Goal: Navigation & Orientation: Find specific page/section

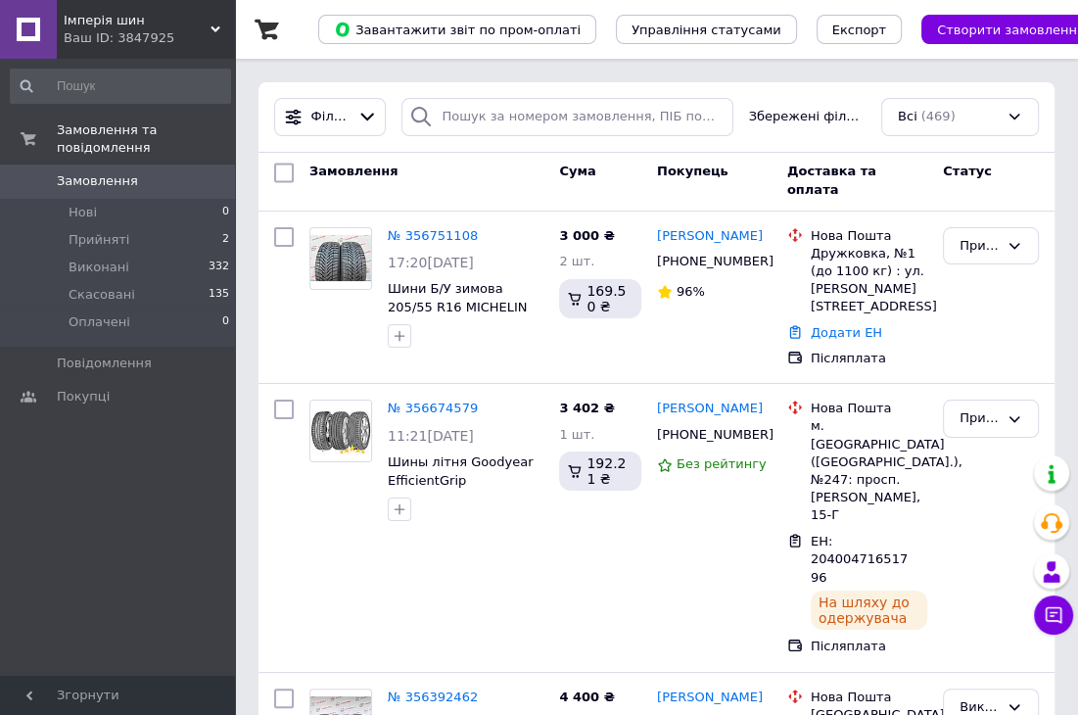
click at [221, 26] on div "Імперія шин Ваш ID: 3847925" at bounding box center [146, 29] width 178 height 59
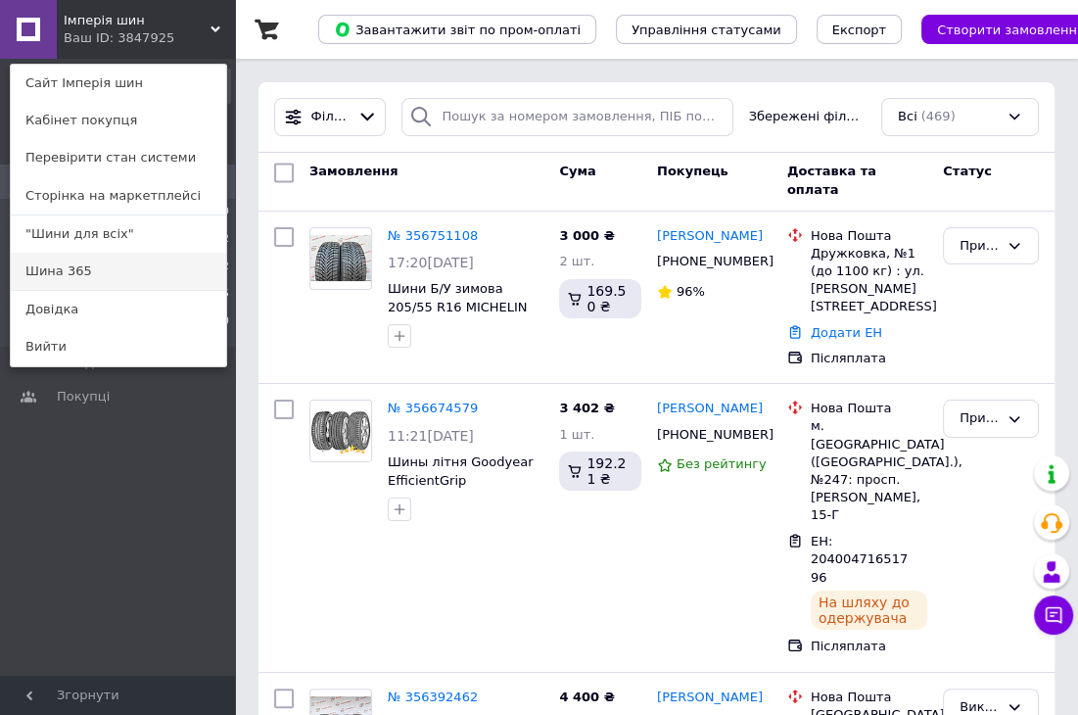
click at [114, 263] on link "Шина 365" at bounding box center [118, 271] width 215 height 37
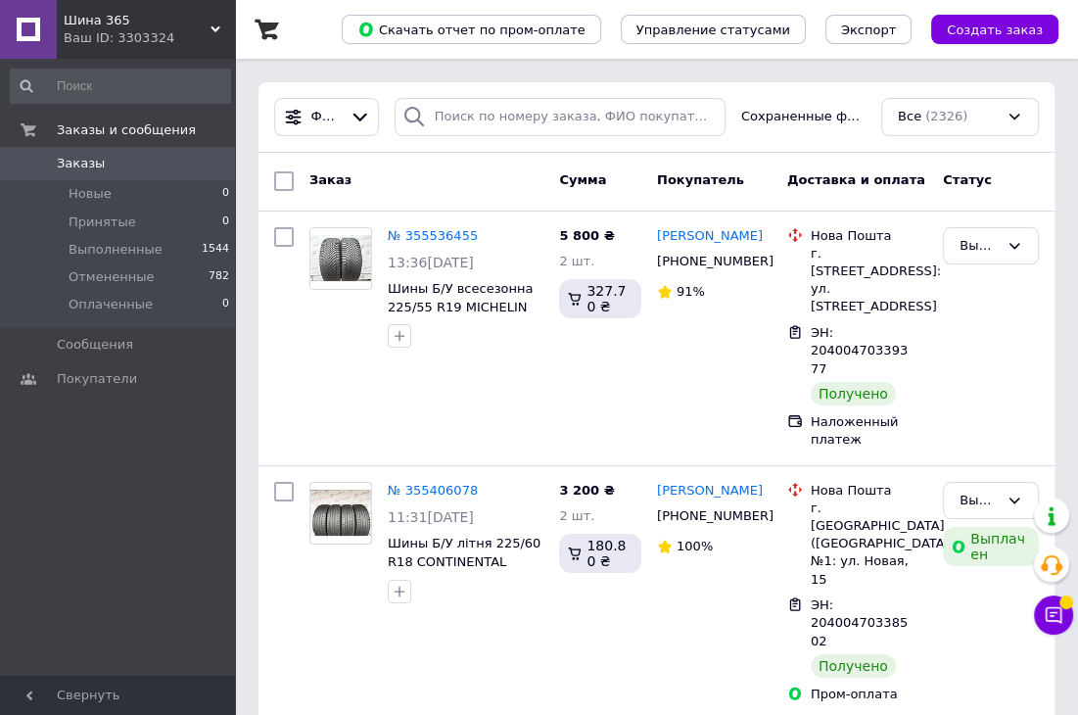
click at [209, 23] on span "Шина 365" at bounding box center [137, 21] width 147 height 18
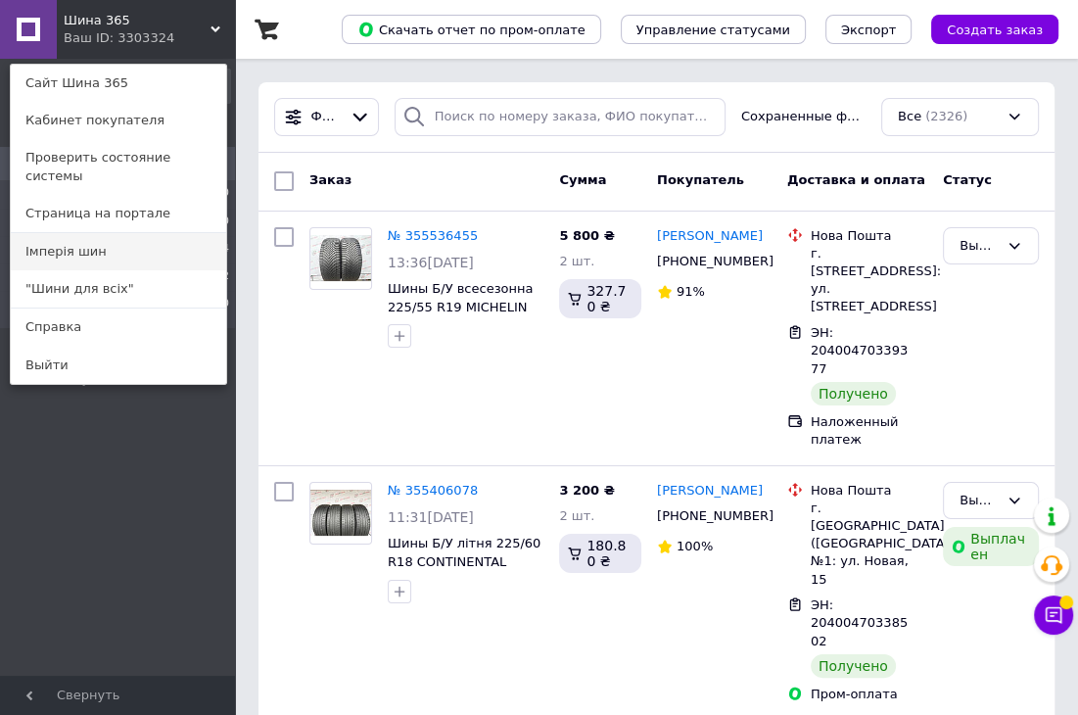
click at [133, 244] on link "Імперія шин" at bounding box center [118, 251] width 215 height 37
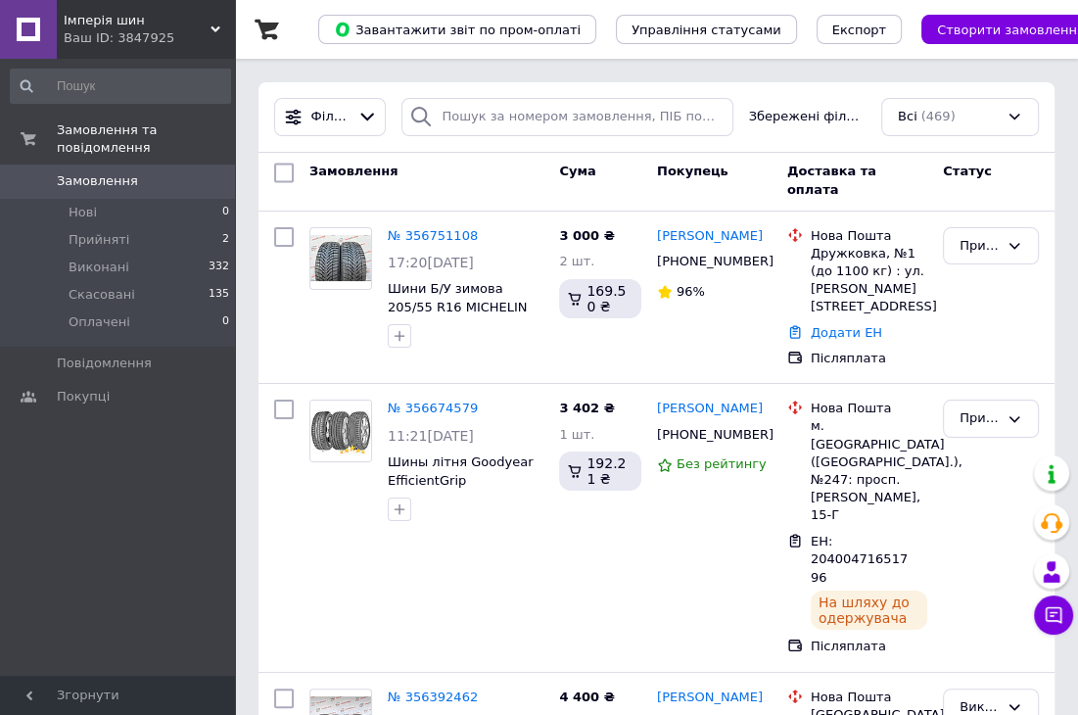
click at [220, 24] on div "Імперія шин Ваш ID: 3847925" at bounding box center [146, 29] width 178 height 59
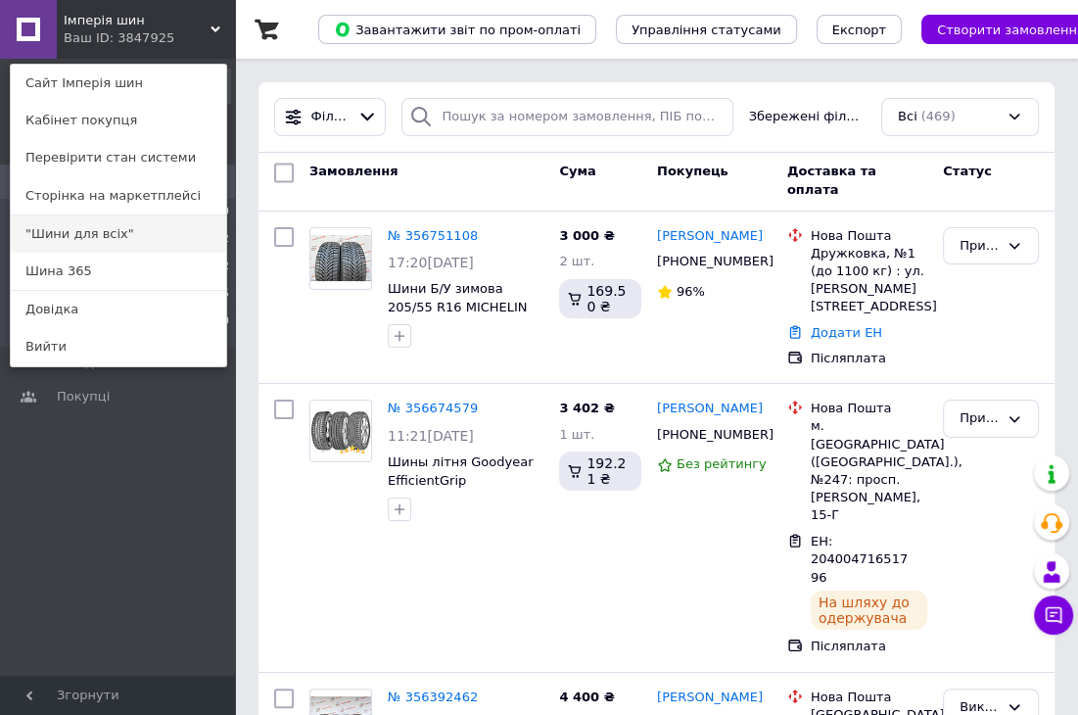
click at [147, 228] on link ""Шини для всіх"" at bounding box center [118, 233] width 215 height 37
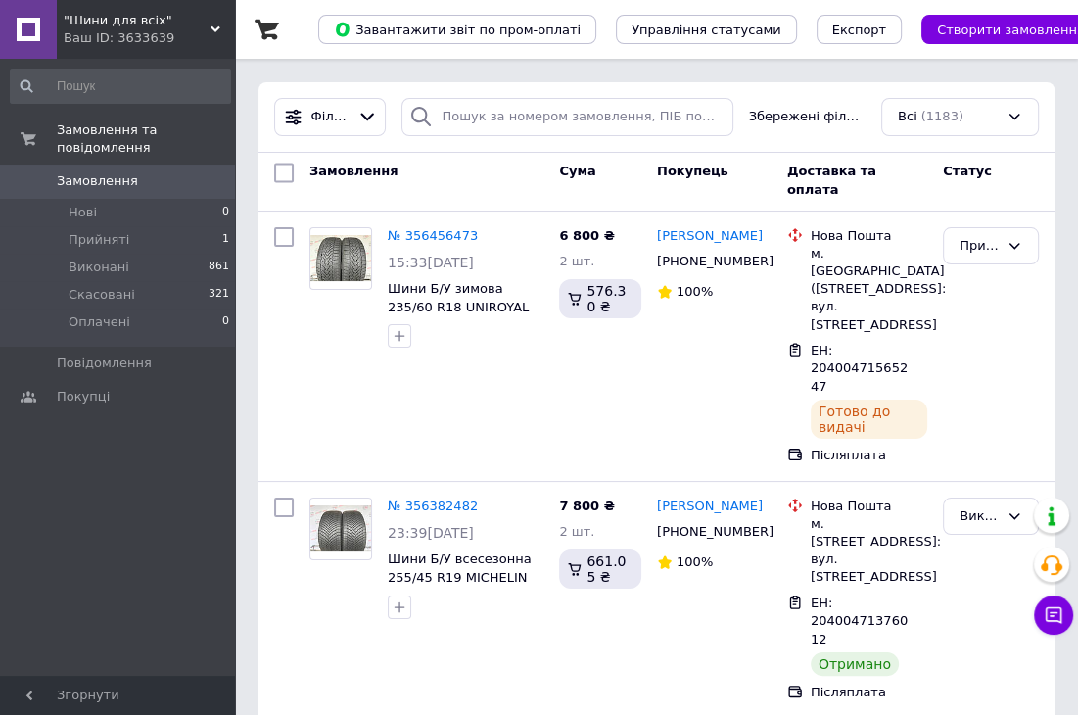
click at [214, 21] on div ""Шини для всіх" Ваш ID: 3633639" at bounding box center [146, 29] width 178 height 59
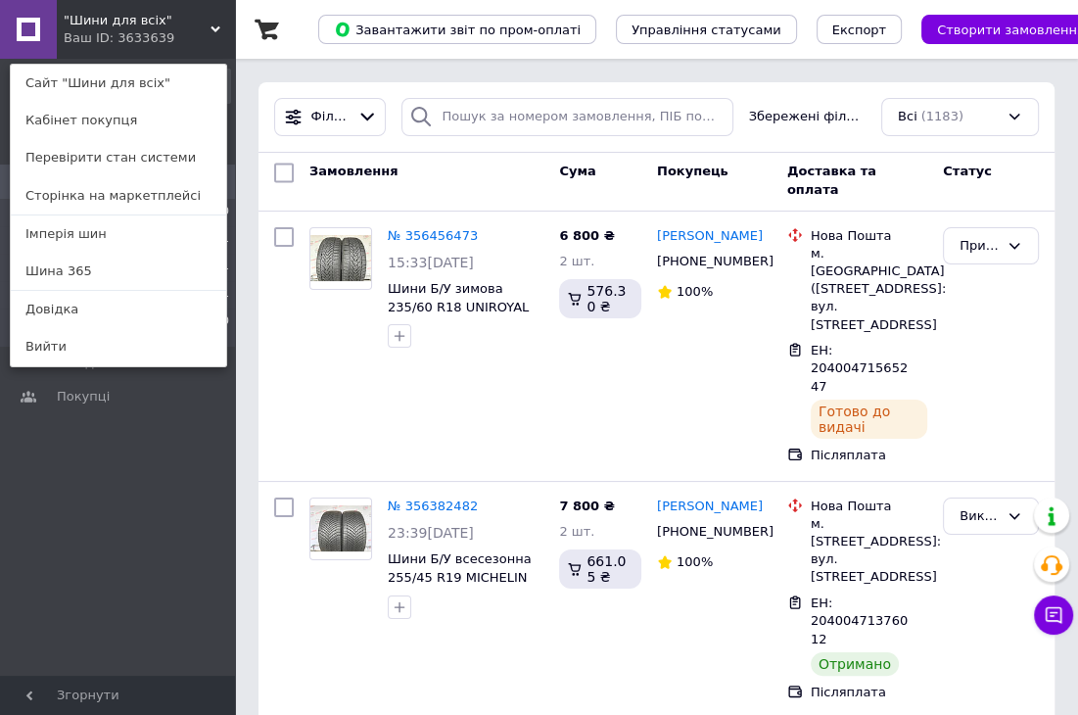
click at [165, 249] on link "Імперія шин" at bounding box center [118, 233] width 215 height 37
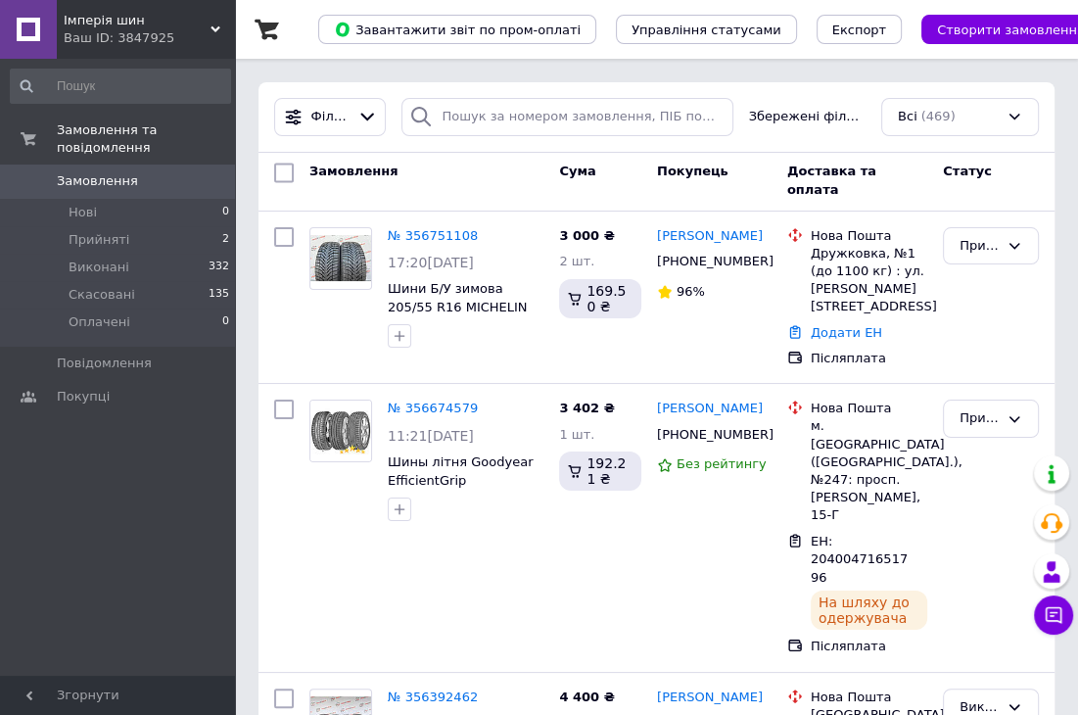
click at [223, 26] on div "Імперія шин Ваш ID: 3847925" at bounding box center [146, 29] width 178 height 59
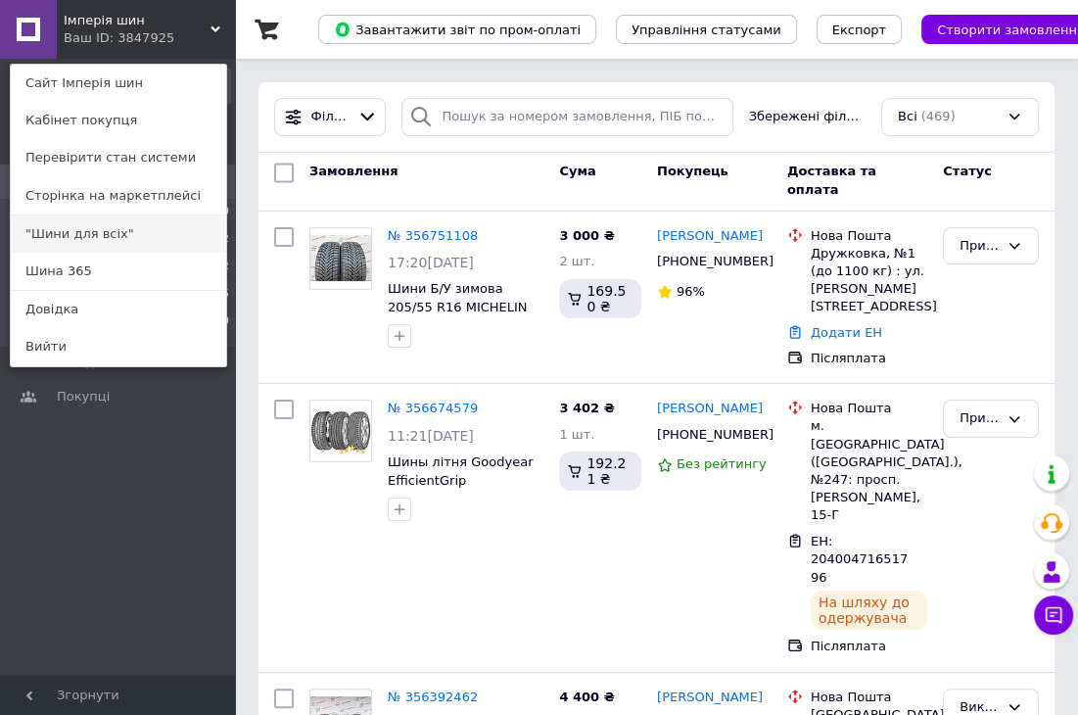
click at [112, 242] on link ""Шини для всіх"" at bounding box center [118, 233] width 215 height 37
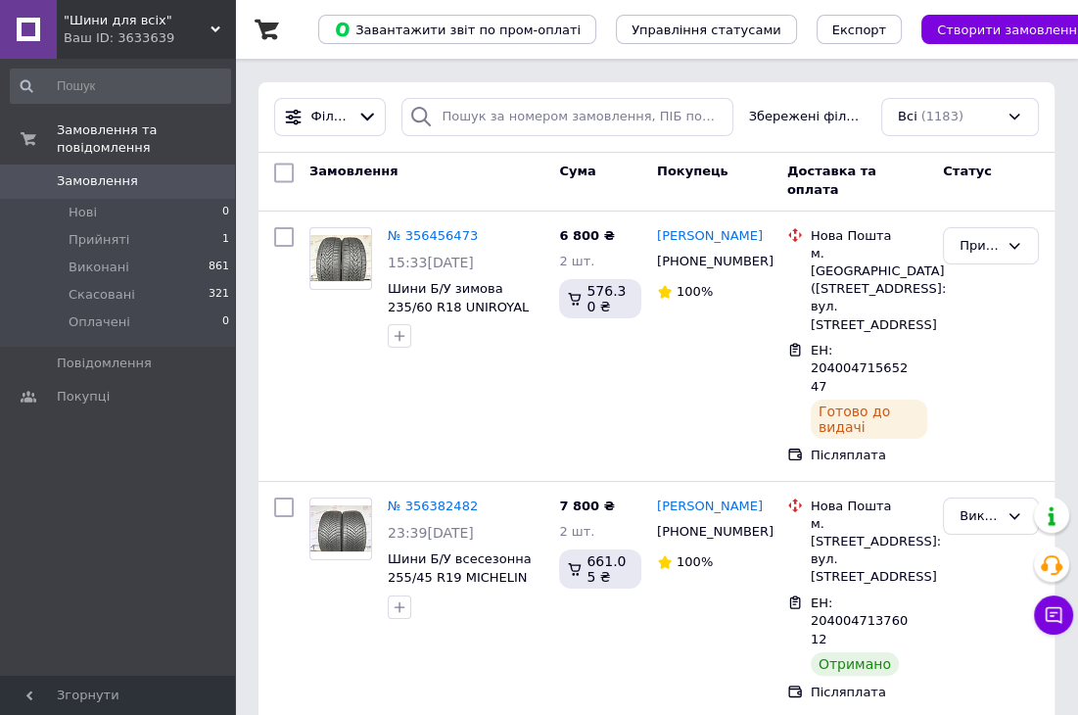
click at [223, 21] on div ""Шини для всіх" Ваш ID: 3633639" at bounding box center [146, 29] width 178 height 59
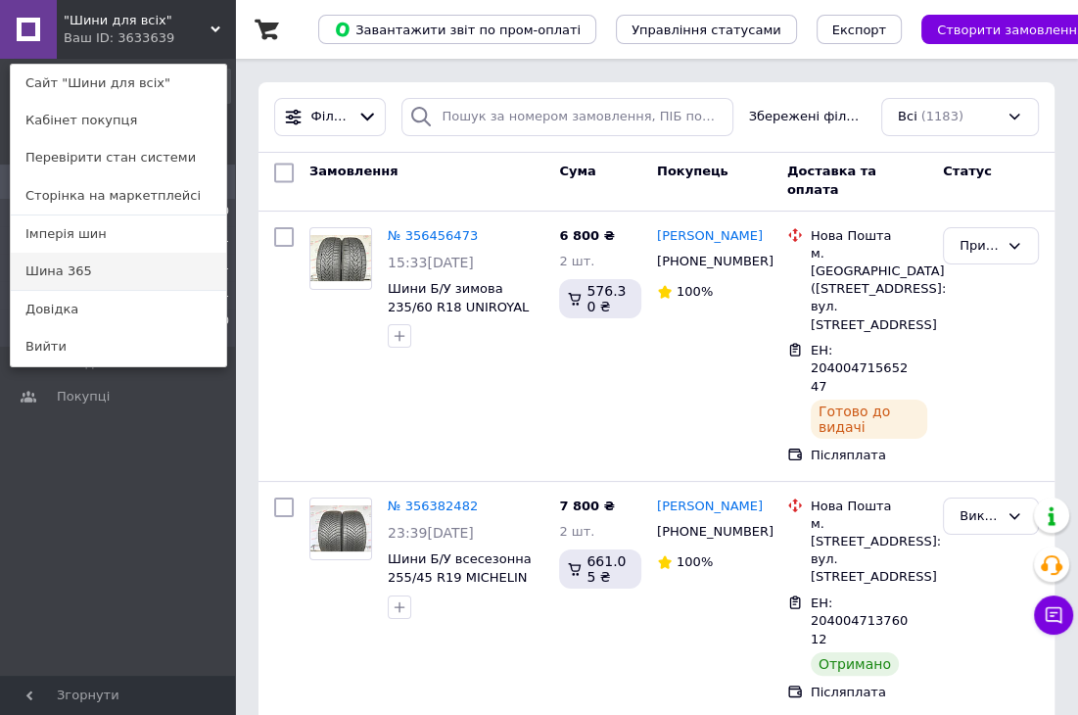
click at [110, 275] on link "Шина 365" at bounding box center [118, 271] width 215 height 37
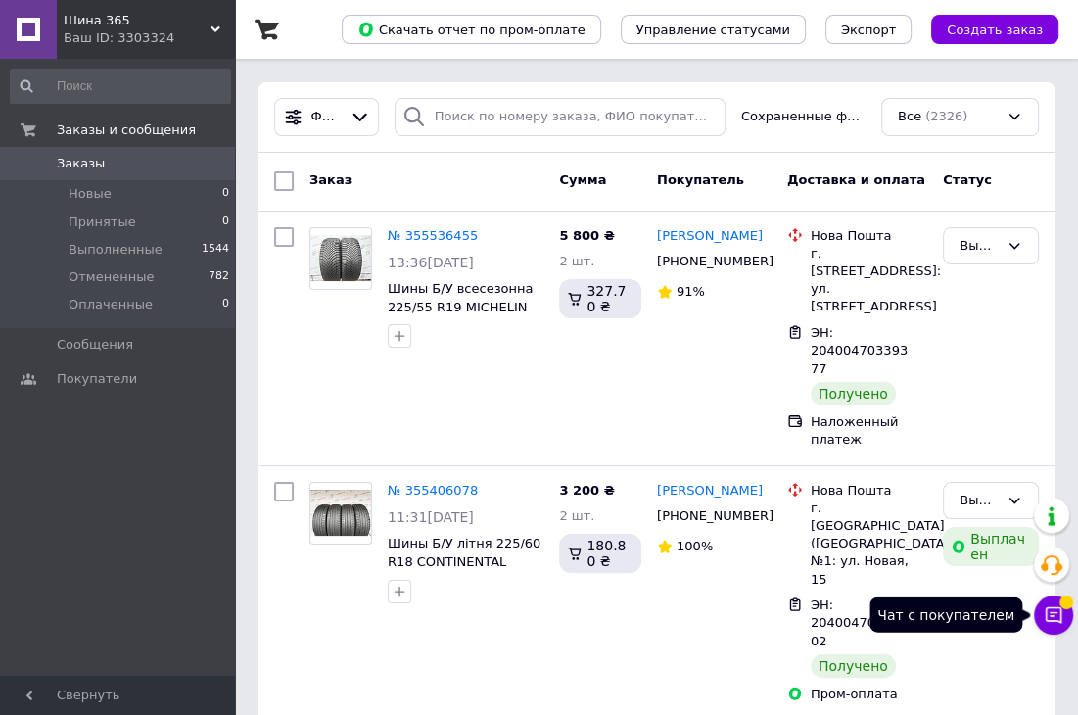
click at [1062, 612] on icon at bounding box center [1053, 615] width 20 height 20
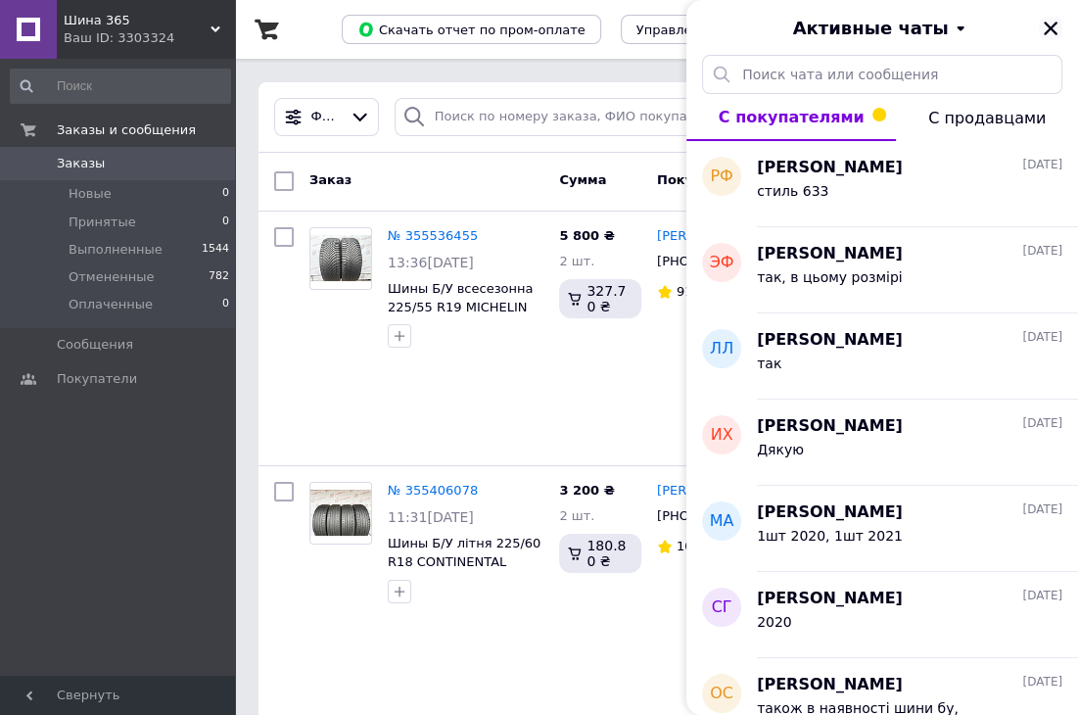
click at [1043, 28] on icon "Закрыть" at bounding box center [1051, 29] width 18 height 18
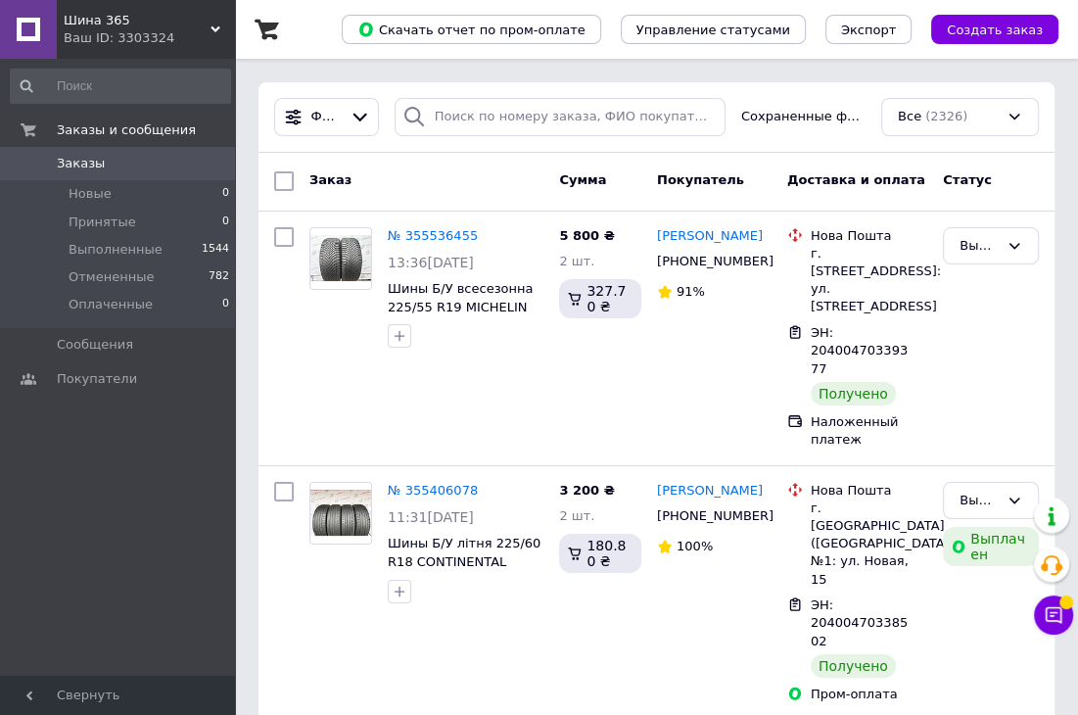
click at [214, 23] on div "Шина 365 Ваш ID: 3303324" at bounding box center [146, 29] width 178 height 59
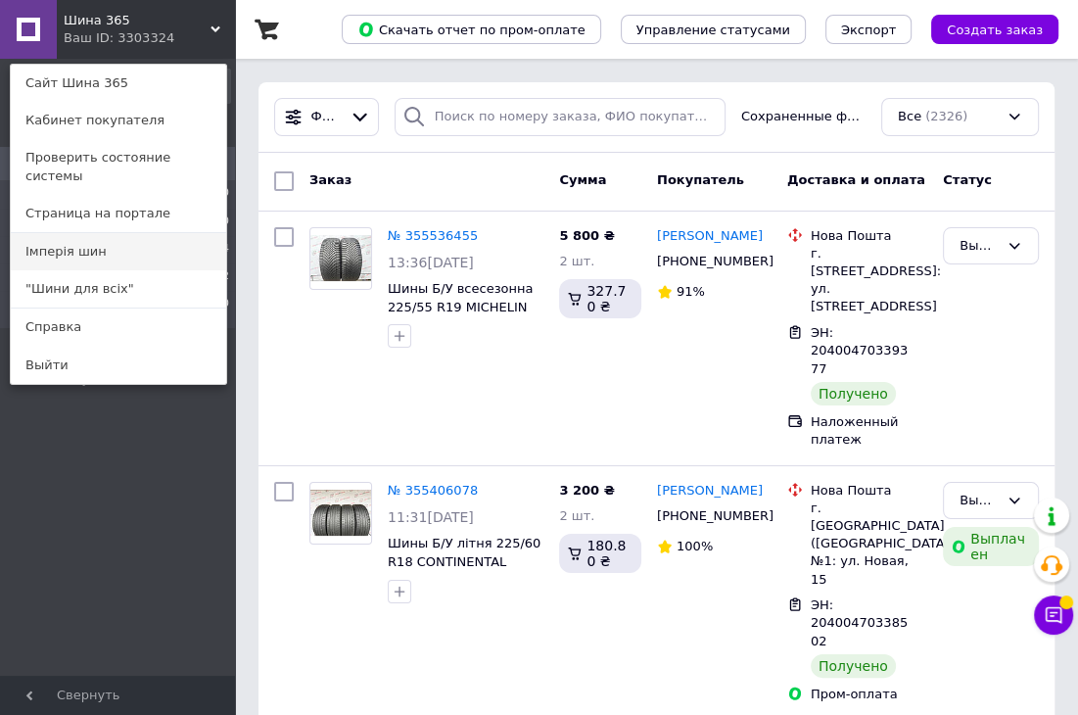
click at [165, 236] on link "Імперія шин" at bounding box center [118, 251] width 215 height 37
